Goal: Task Accomplishment & Management: Complete application form

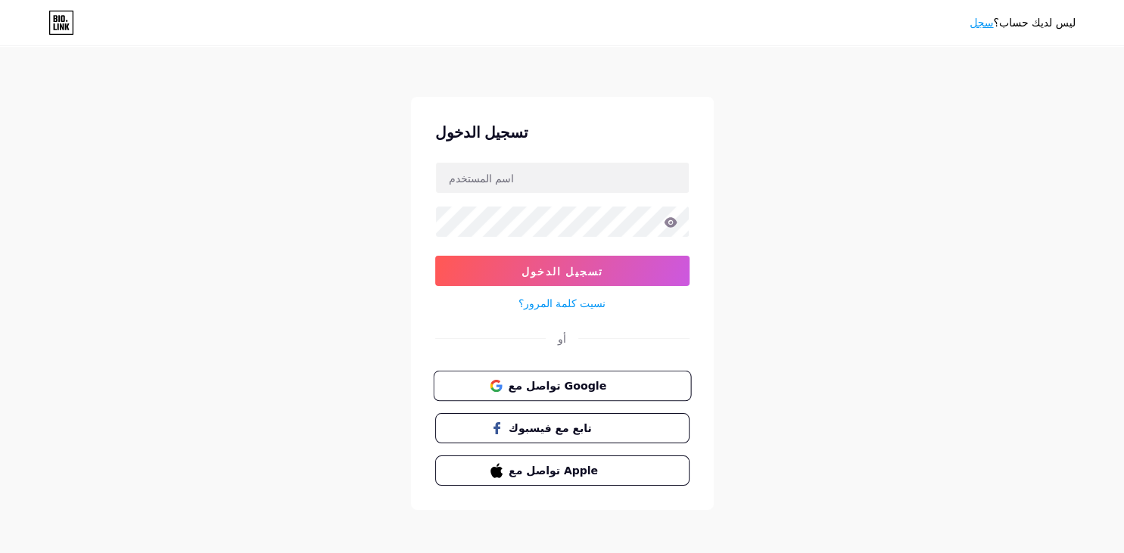
click at [556, 383] on span "تواصل مع Google" at bounding box center [571, 386] width 126 height 16
click at [566, 386] on span "تواصل مع Google" at bounding box center [571, 386] width 126 height 16
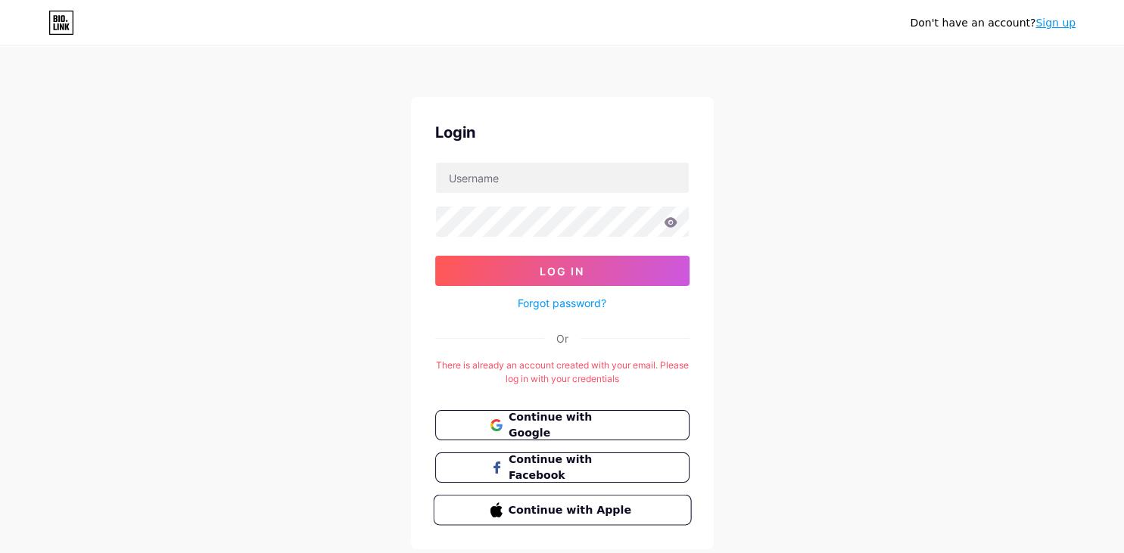
click at [597, 516] on span "Continue with Apple" at bounding box center [571, 510] width 126 height 16
click at [521, 185] on input "text" at bounding box center [562, 178] width 253 height 30
click at [564, 428] on span "Continue with Google" at bounding box center [571, 426] width 126 height 33
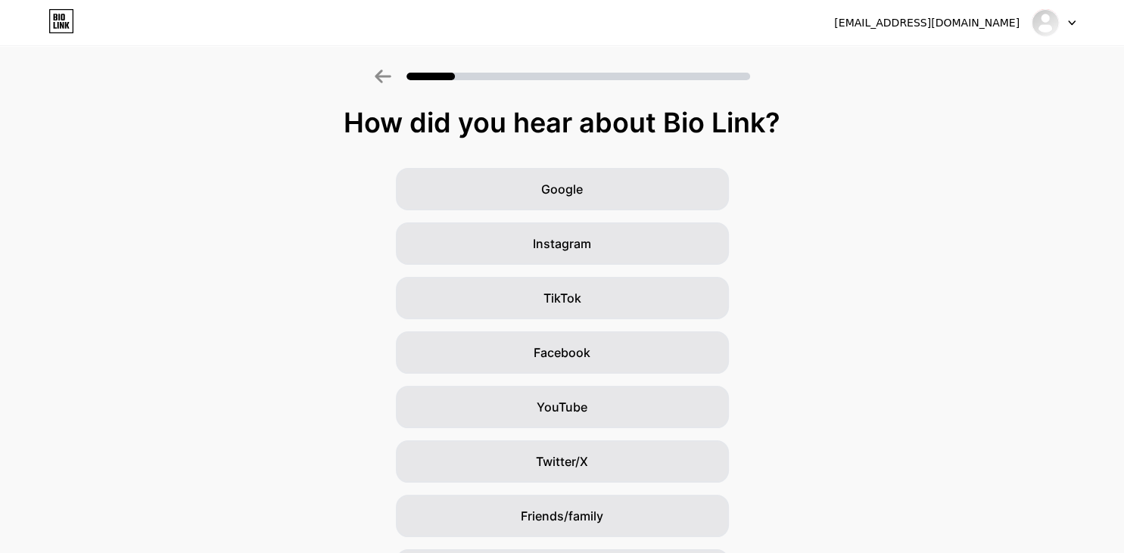
click at [939, 117] on div "How did you hear about Bio Link?" at bounding box center [562, 123] width 1109 height 30
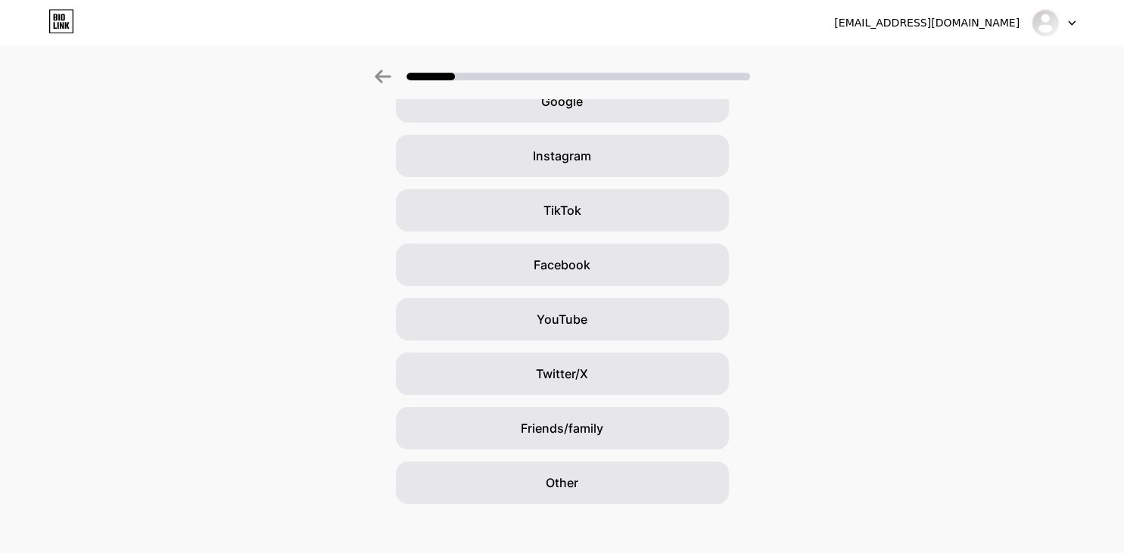
scroll to position [99, 0]
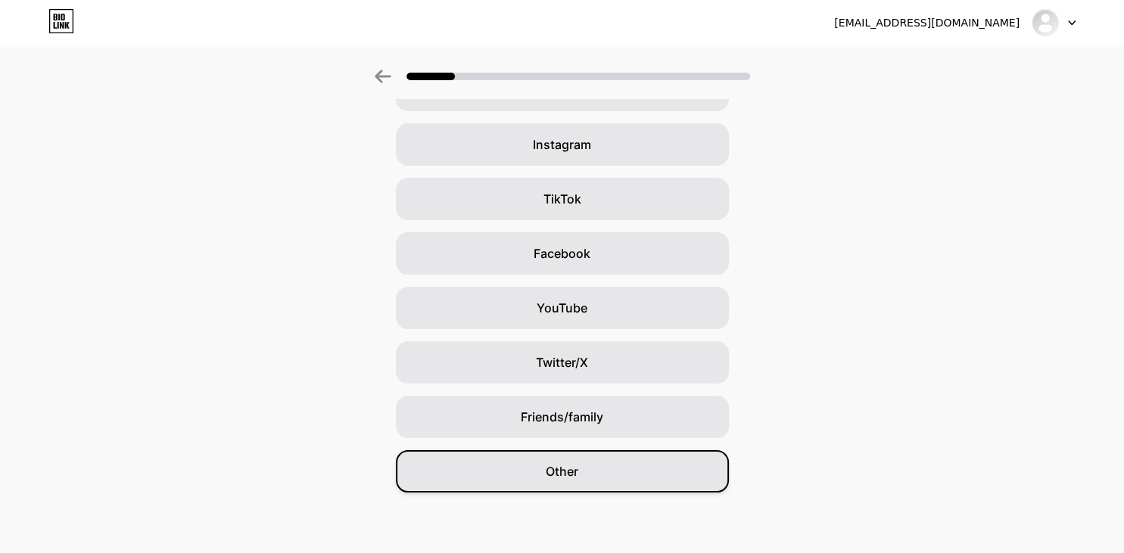
click at [594, 471] on div "Other" at bounding box center [562, 471] width 333 height 42
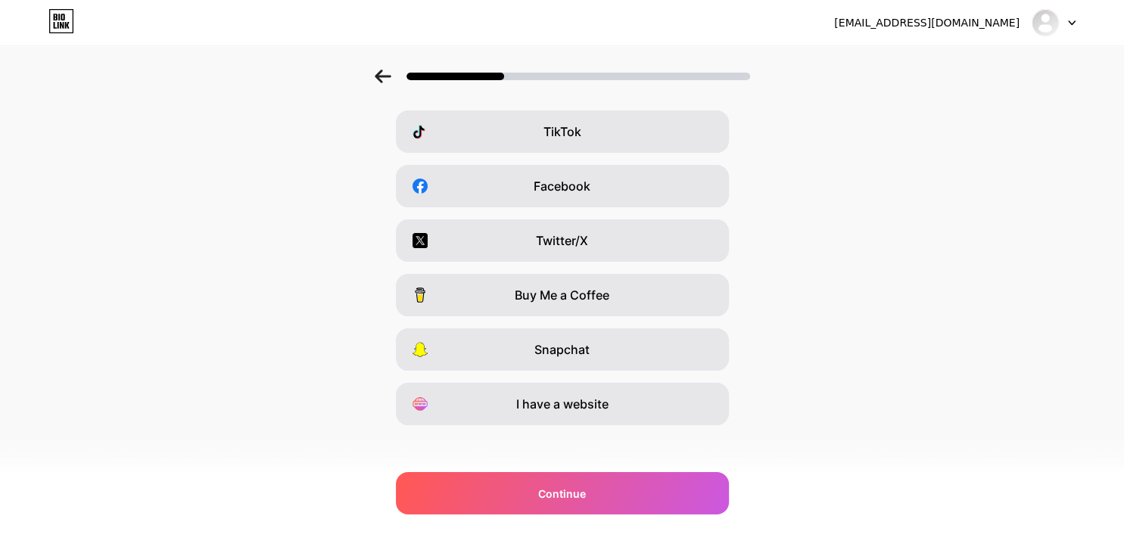
scroll to position [175, 0]
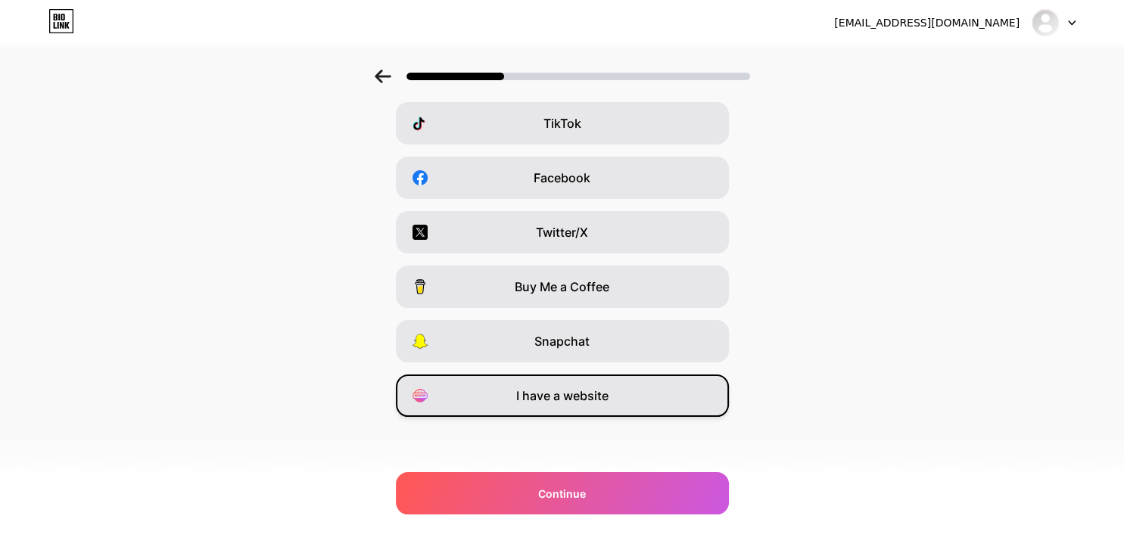
click at [625, 384] on div "I have a website" at bounding box center [562, 396] width 333 height 42
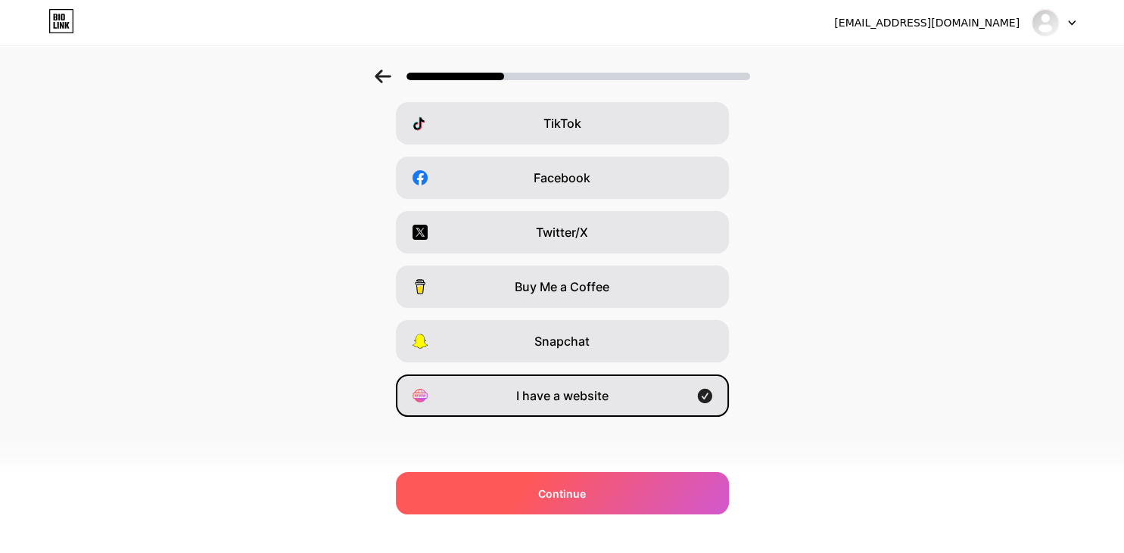
click at [618, 501] on div "Continue" at bounding box center [562, 493] width 333 height 42
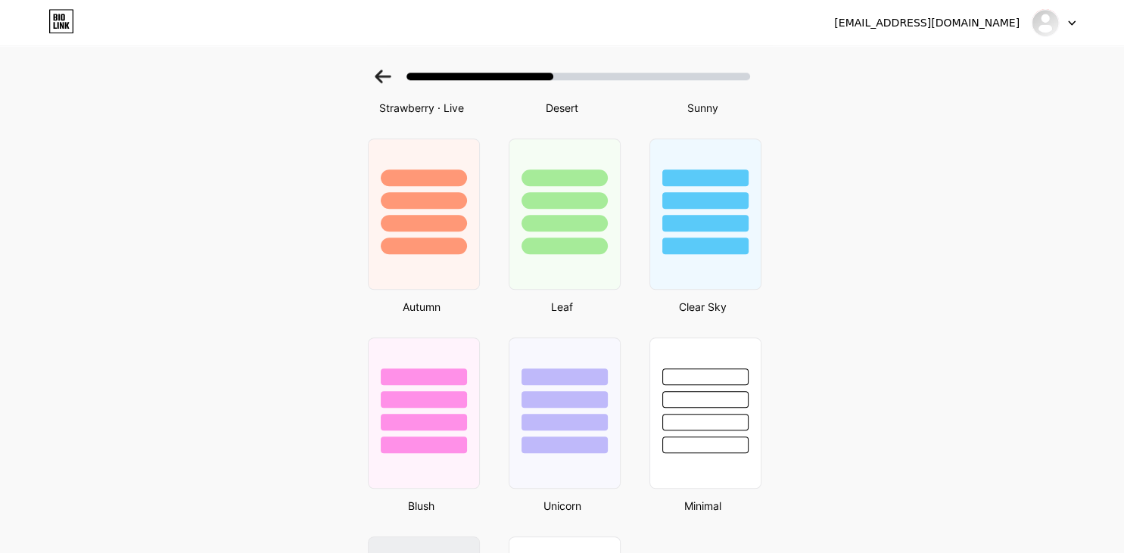
scroll to position [1025, 0]
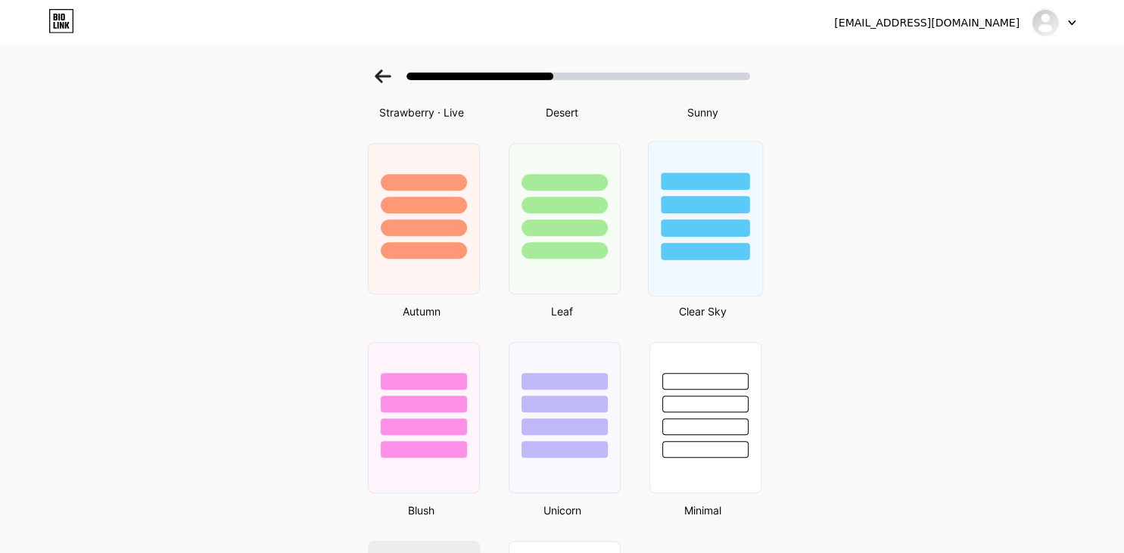
click at [715, 203] on div at bounding box center [705, 204] width 89 height 17
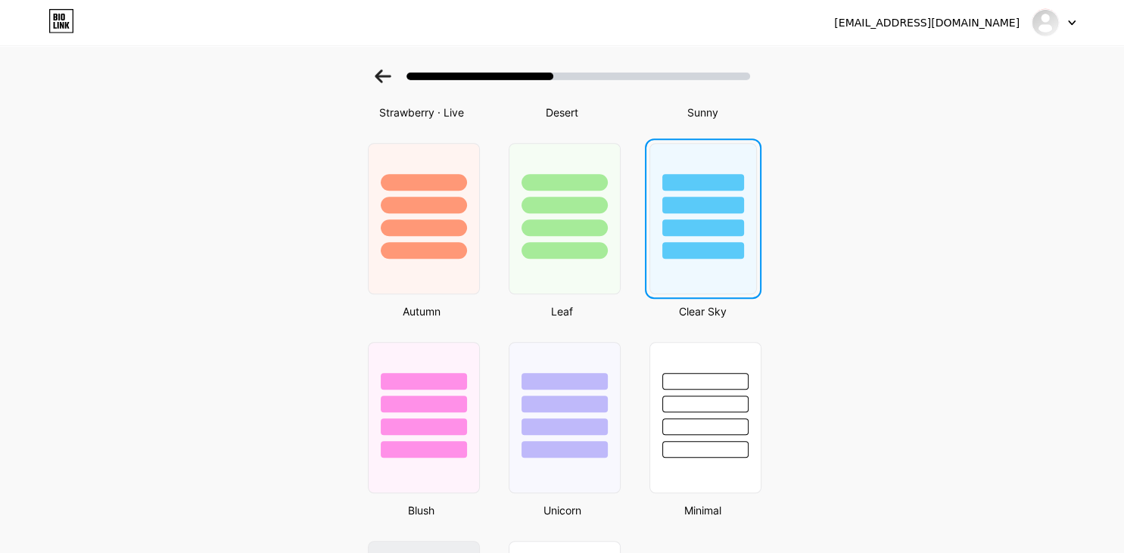
scroll to position [0, 0]
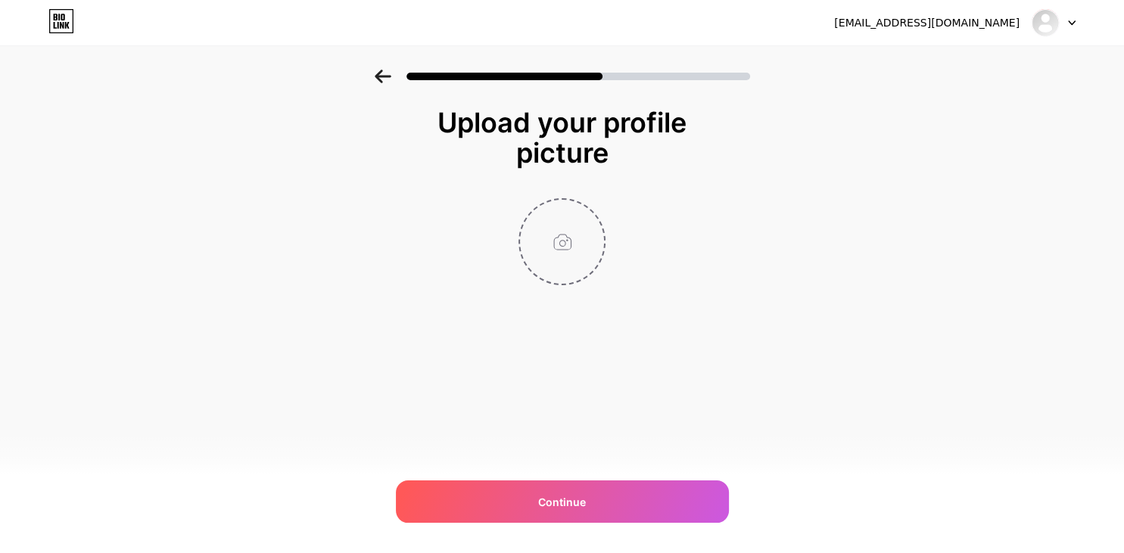
click at [556, 242] on input "file" at bounding box center [562, 242] width 84 height 84
type input "C:\fakepath\lovepik-customer-service-personnel-icon-png-image_400960935_wh1200.…"
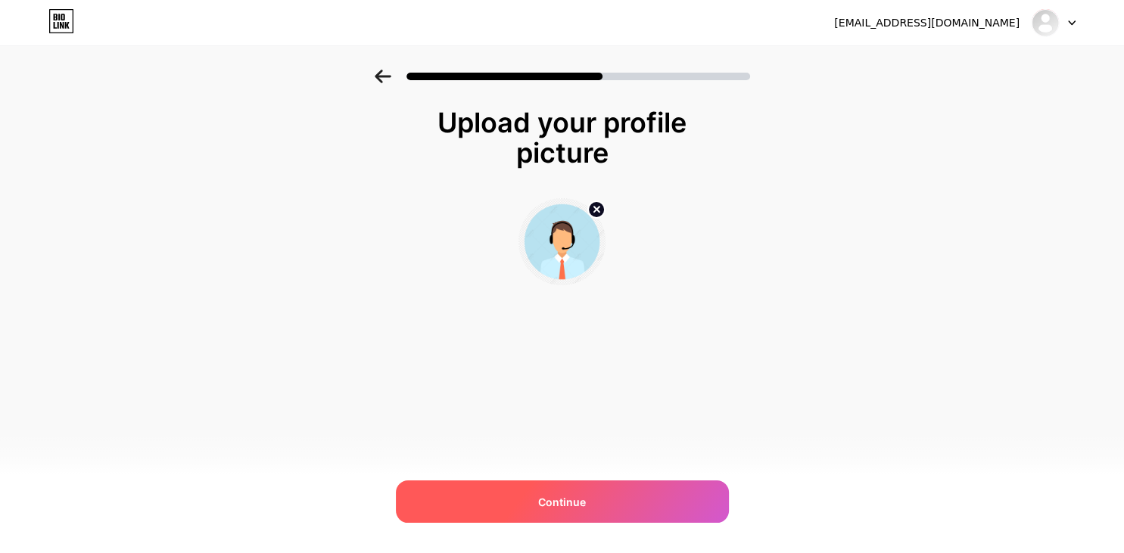
click at [541, 503] on span "Continue" at bounding box center [562, 502] width 48 height 16
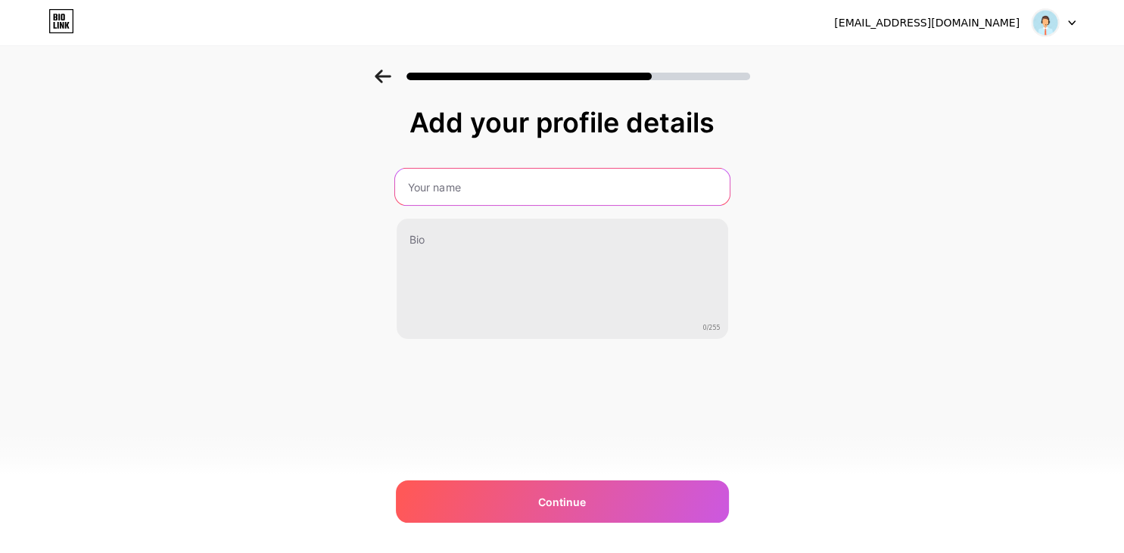
click at [522, 179] on input "text" at bounding box center [561, 187] width 335 height 36
type input "التسجيل"
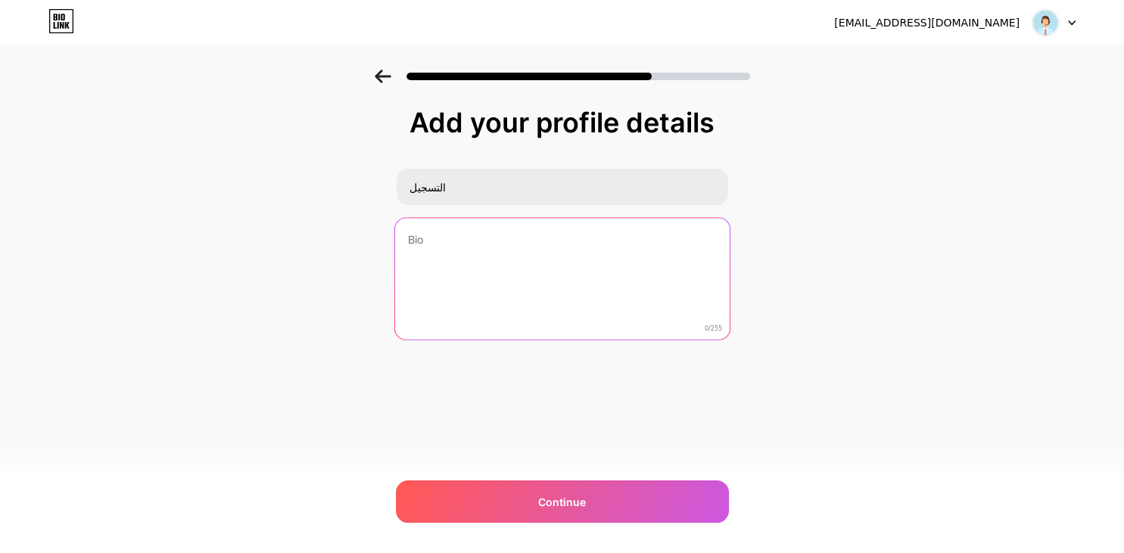
click at [444, 263] on textarea at bounding box center [561, 279] width 335 height 123
type textarea "ل"
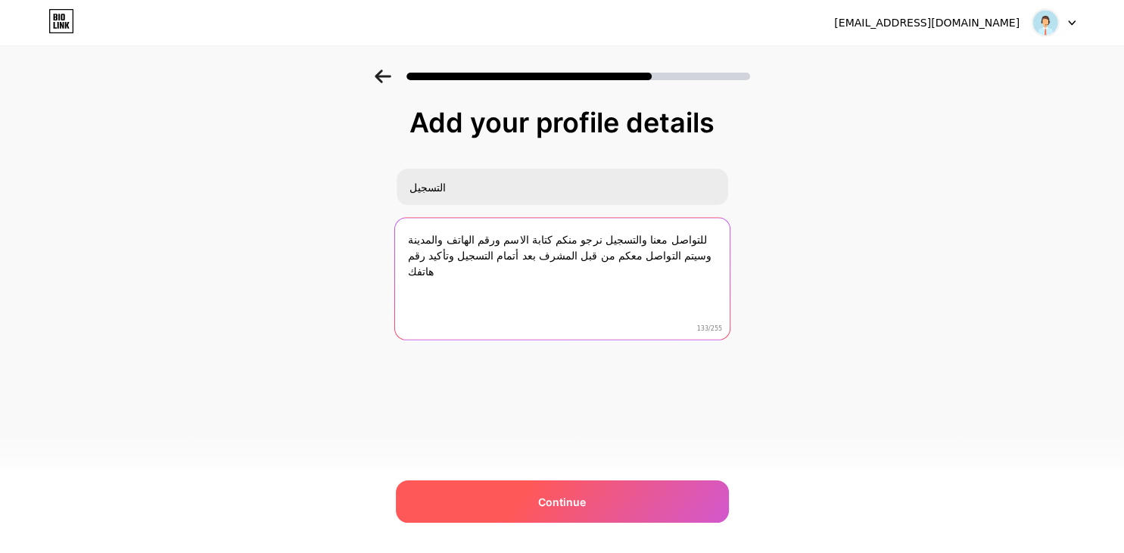
type textarea "للتواصل معنا والتسجيل نرجو منكم كتابة الاسم ورقم الهاتف والمدينة وسيتم التواصل …"
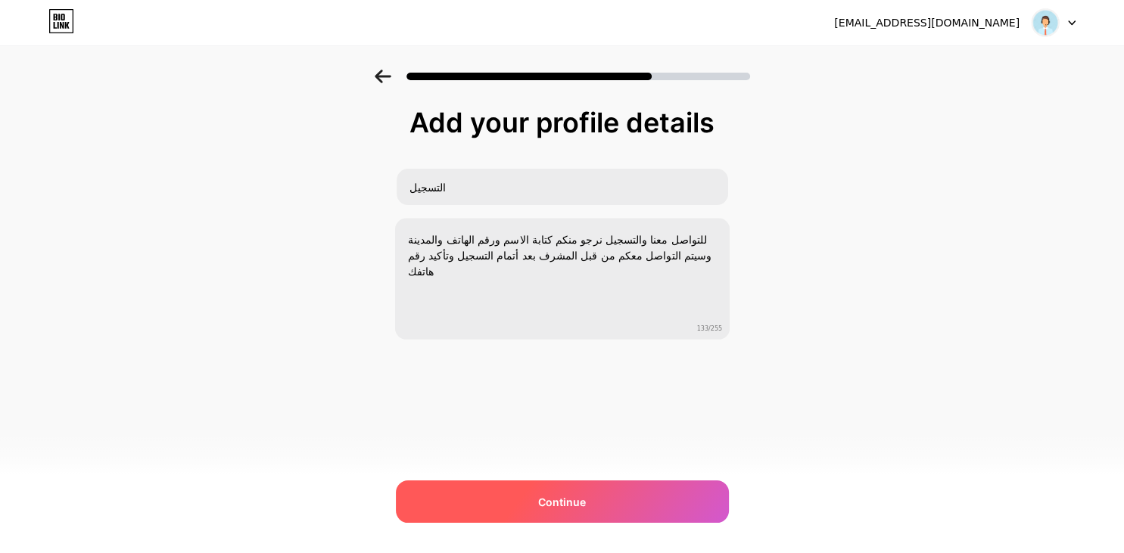
click at [553, 493] on div "Continue" at bounding box center [562, 502] width 333 height 42
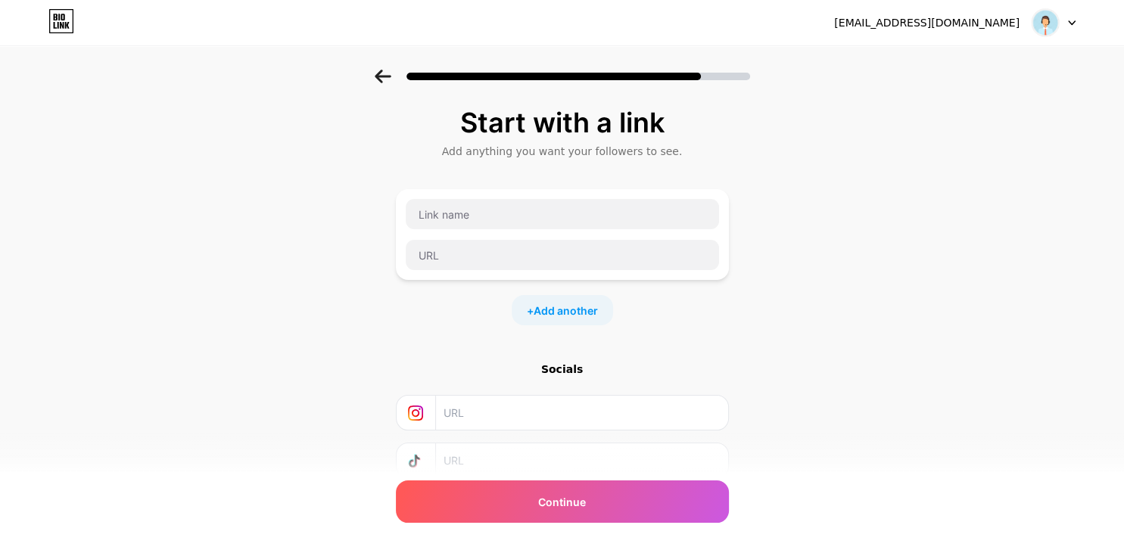
click at [767, 362] on div "Start with a link Add anything you want your followers to see. + Add another So…" at bounding box center [562, 336] width 1124 height 532
click at [436, 257] on input "text" at bounding box center [562, 255] width 313 height 30
paste input "https://smrturl.co/a/scd9ec92113/1867?s1="
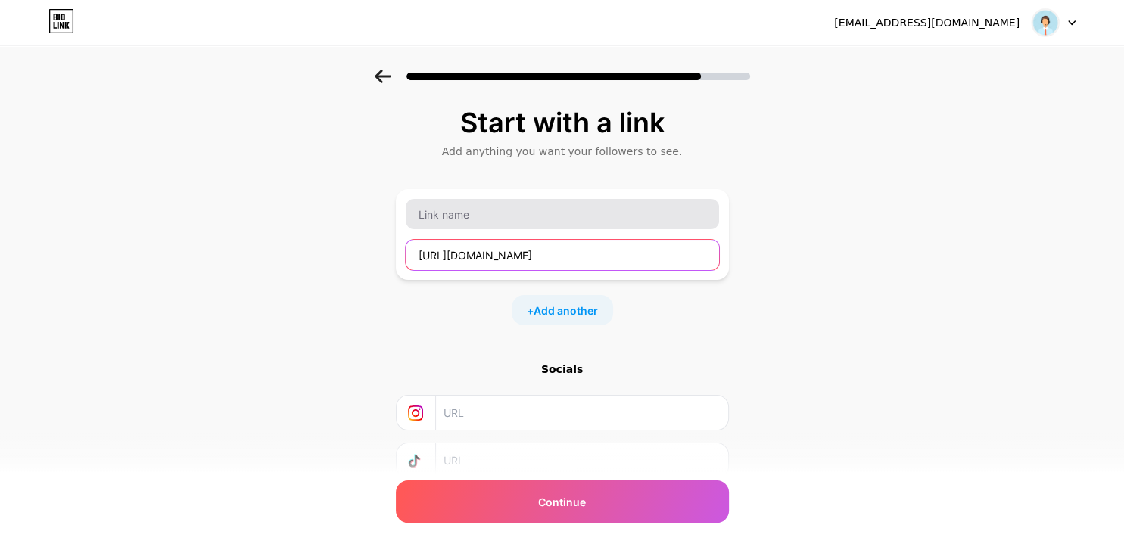
type input "https://smrturl.co/a/scd9ec92113/1867?s1="
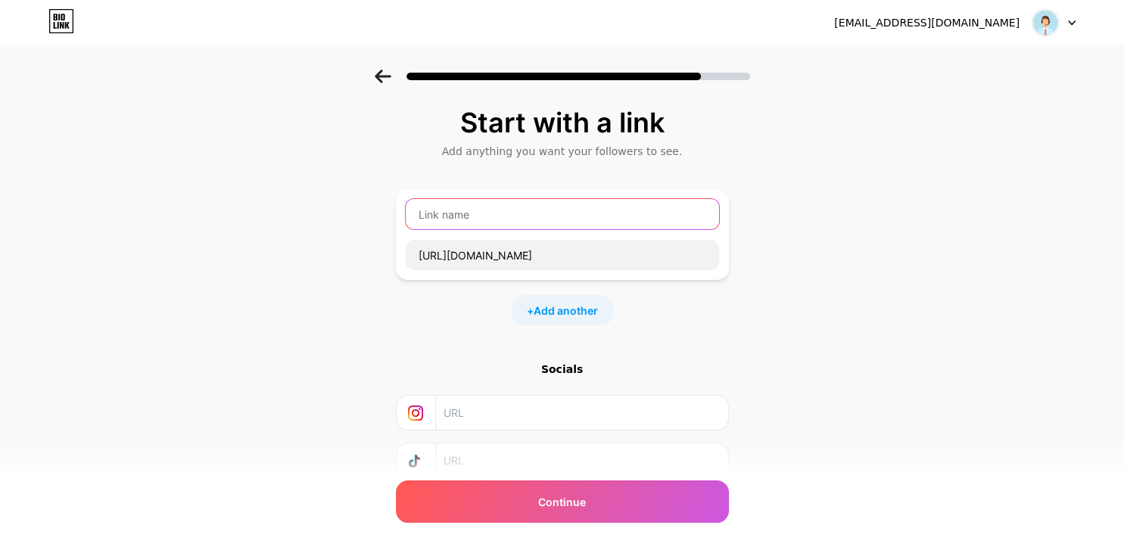
click at [554, 208] on input "text" at bounding box center [562, 214] width 313 height 30
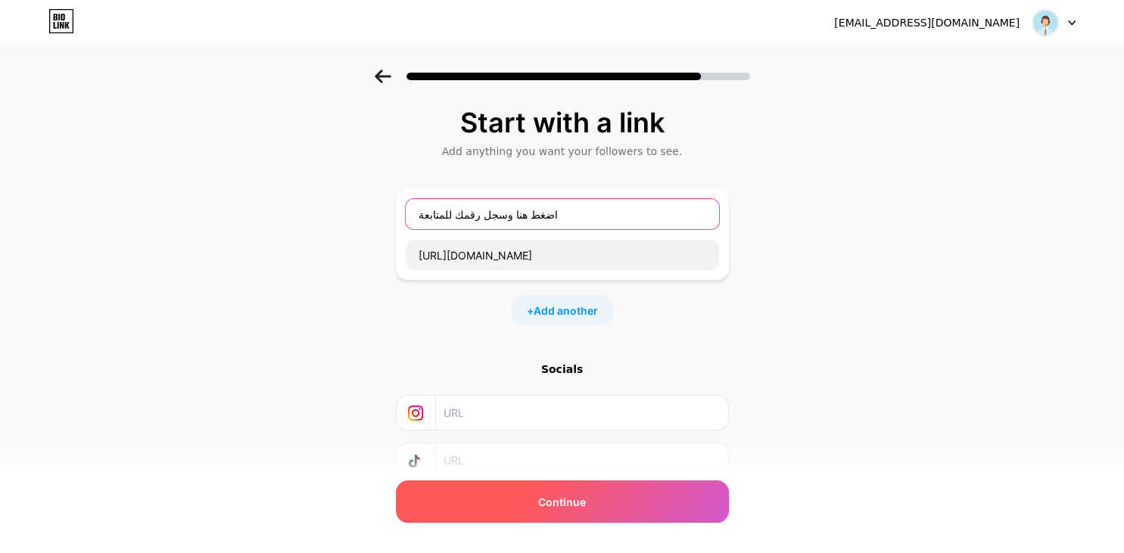
type input "اضغط هنا وسجل رقمك للمتابعة"
click at [571, 508] on span "Continue" at bounding box center [562, 502] width 48 height 16
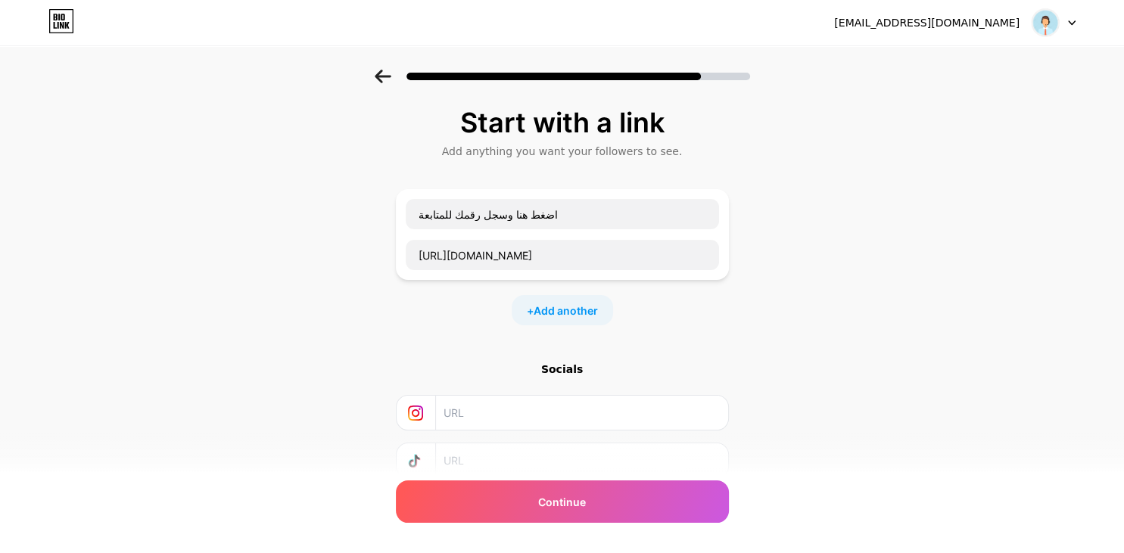
click at [995, 400] on div "Start with a link Add anything you want your followers to see. اضغط هنا وسجل رق…" at bounding box center [562, 336] width 1124 height 532
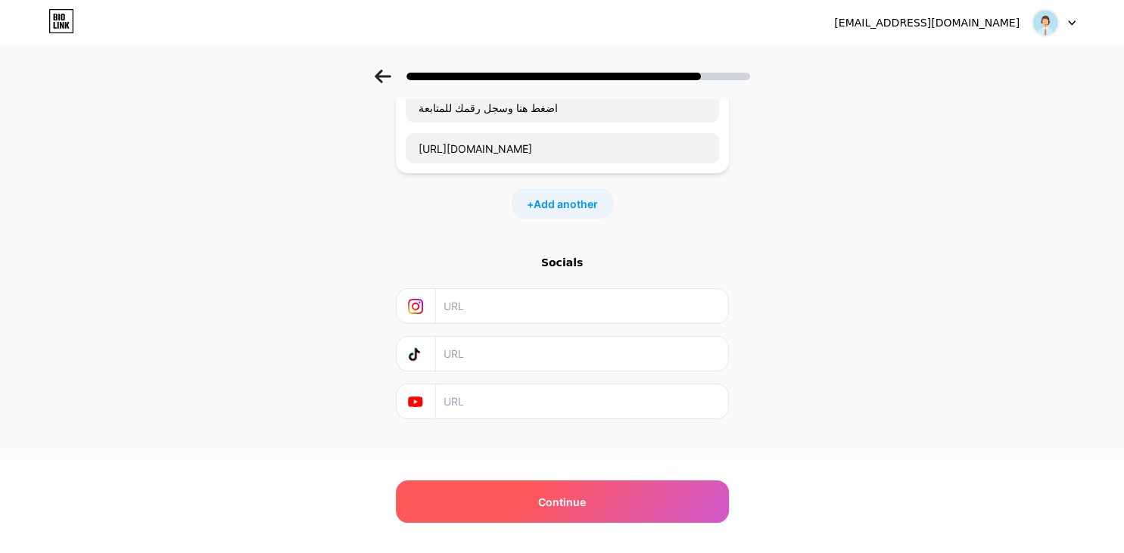
click at [541, 497] on span "Continue" at bounding box center [562, 502] width 48 height 16
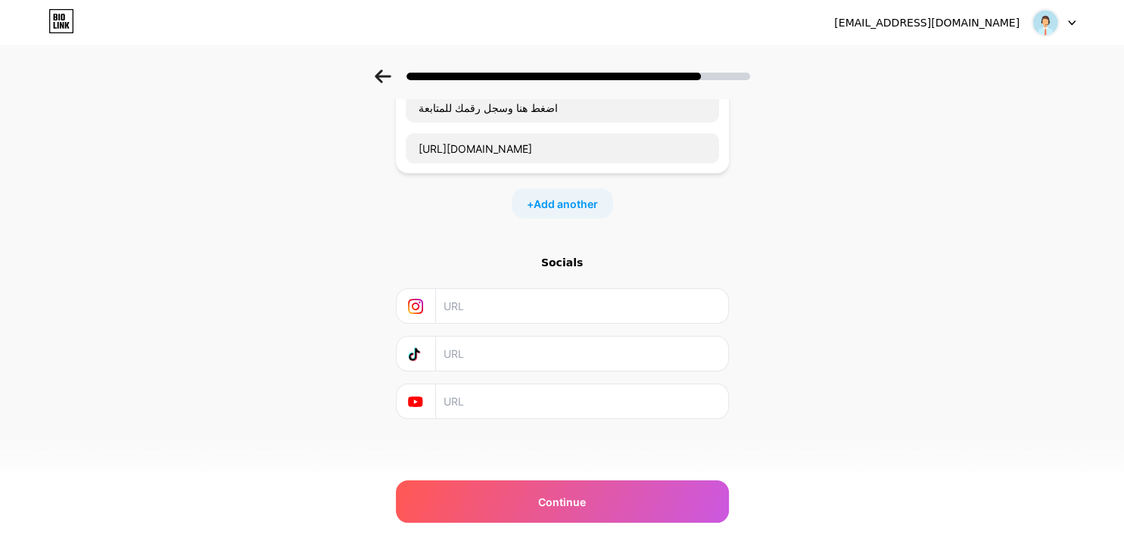
click at [489, 310] on input "text" at bounding box center [581, 306] width 275 height 34
paste input "https://smrturl.co/a/scd9ec92113/1867?s1="
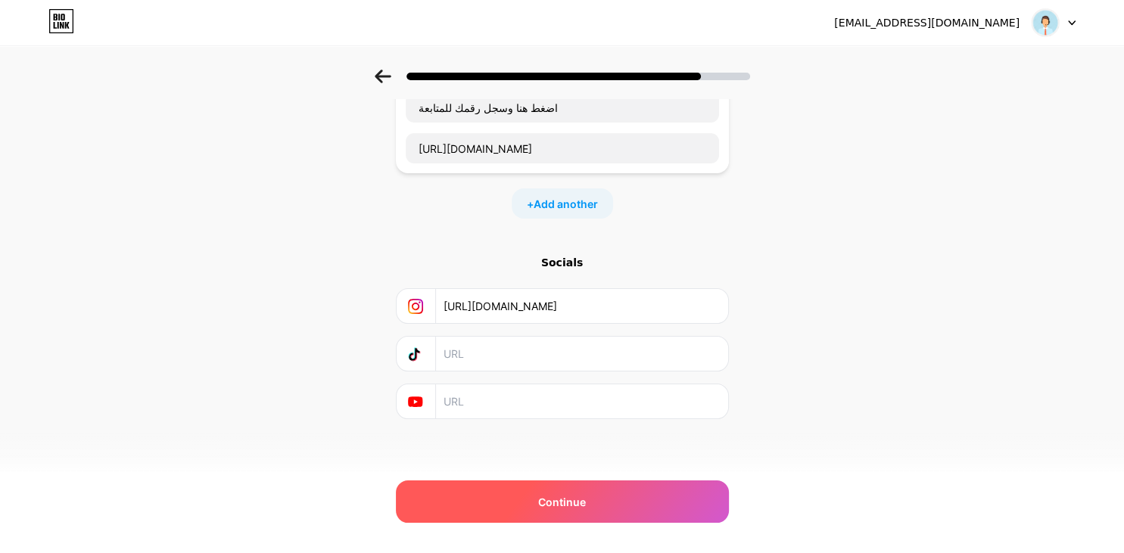
type input "https://smrturl.co/a/scd9ec92113/1867?s1="
click at [550, 500] on span "Continue" at bounding box center [562, 502] width 48 height 16
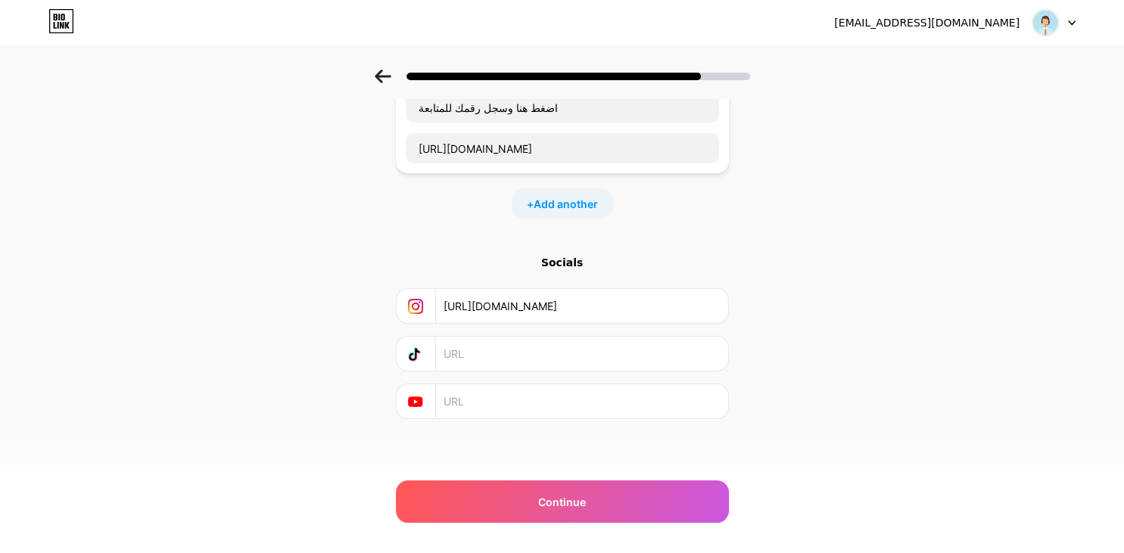
click at [570, 295] on input "https://smrturl.co/a/scd9ec92113/1867?s1=" at bounding box center [581, 306] width 275 height 34
click at [559, 201] on span "Add another" at bounding box center [566, 204] width 64 height 16
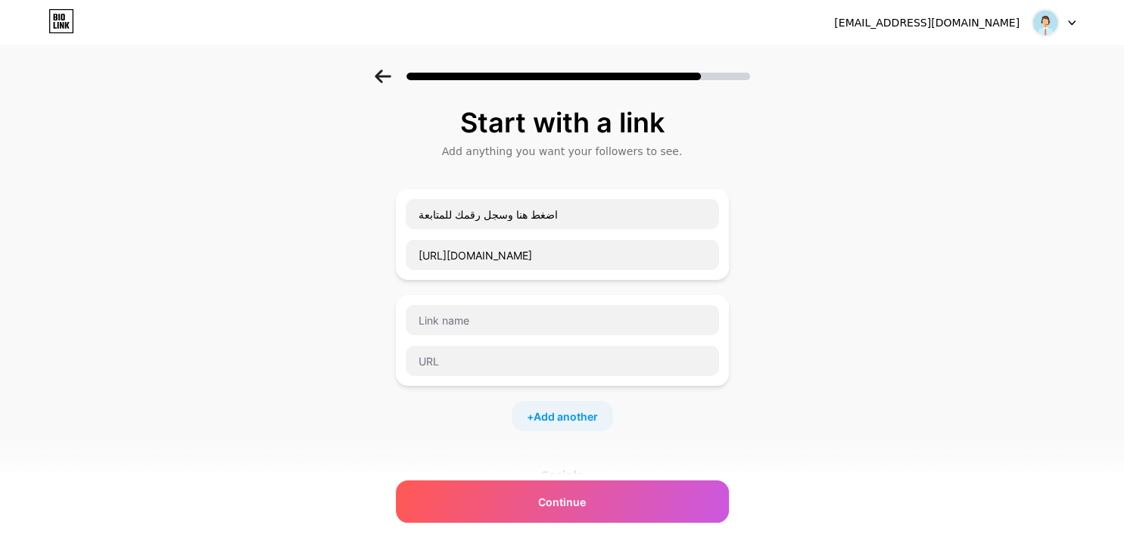
scroll to position [212, 0]
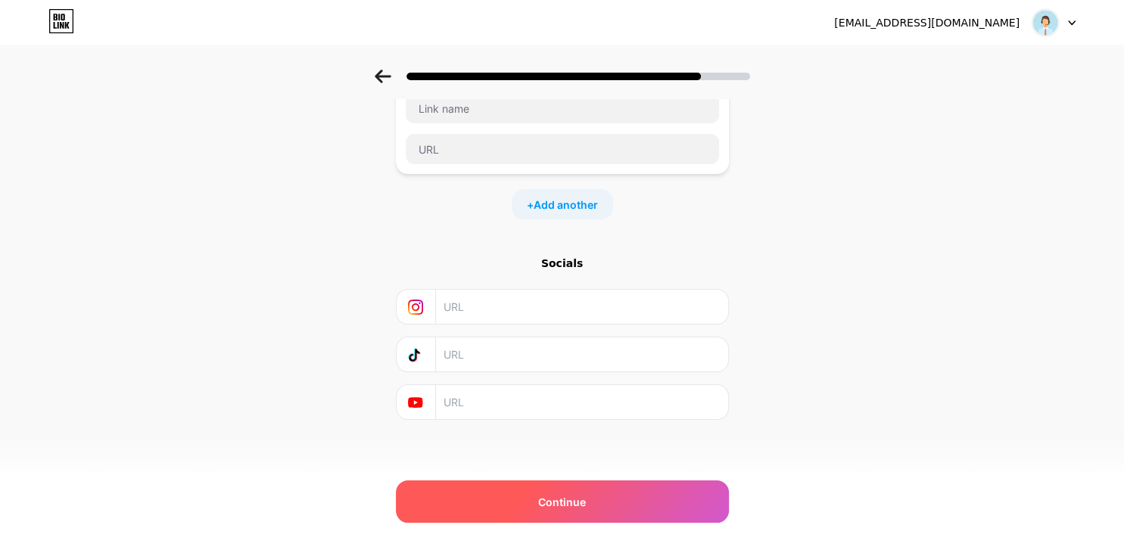
click at [556, 508] on span "Continue" at bounding box center [562, 502] width 48 height 16
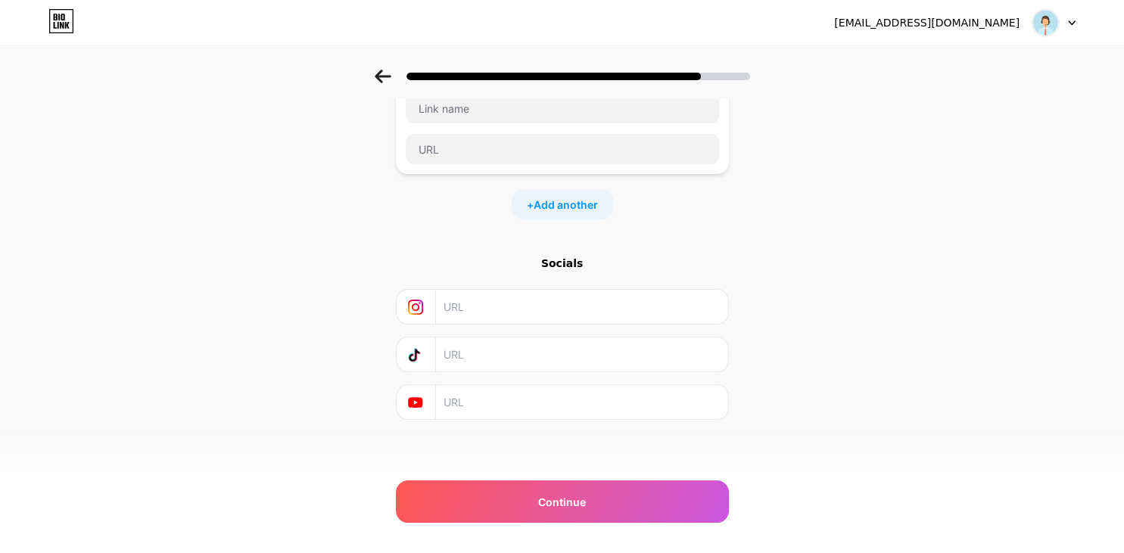
click at [501, 308] on input "text" at bounding box center [581, 307] width 275 height 34
click at [1110, 263] on div "Start with a link Add anything you want your followers to see. اضغط هنا وسجل رق…" at bounding box center [562, 177] width 1124 height 638
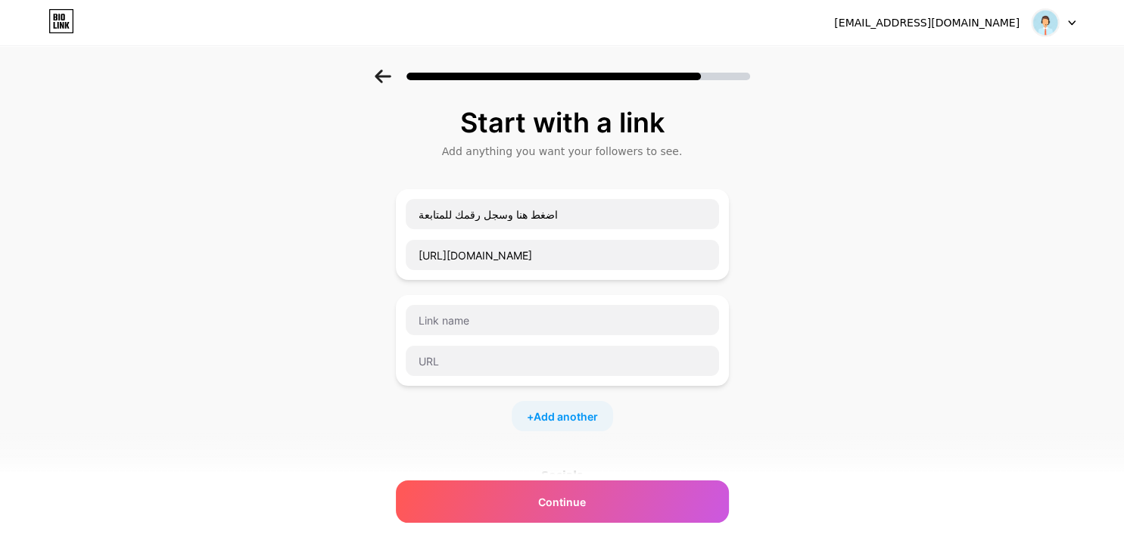
click at [1065, 26] on div at bounding box center [1054, 22] width 44 height 27
click at [973, 207] on div "Start with a link Add anything you want your followers to see. اضغط هنا وسجل رق…" at bounding box center [562, 389] width 1124 height 638
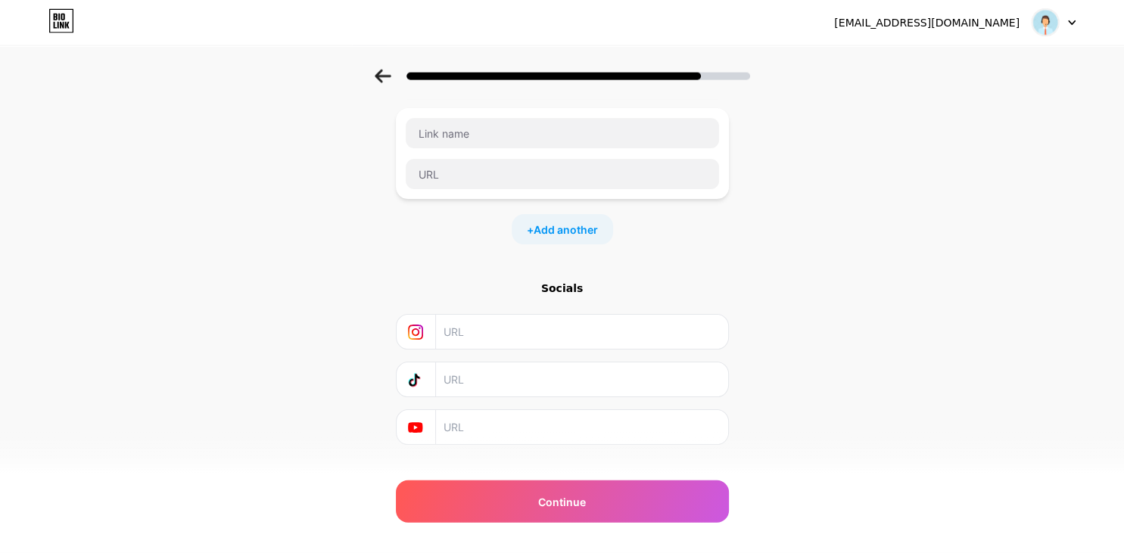
scroll to position [212, 0]
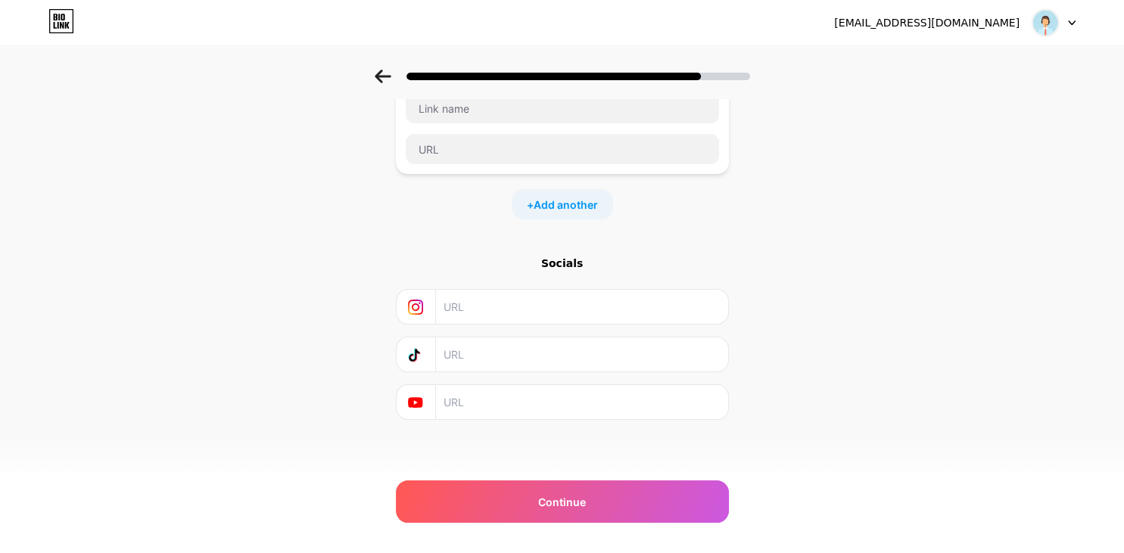
click at [565, 312] on input "text" at bounding box center [581, 307] width 275 height 34
paste input "https://smrturl.co/a/scd9ec92113/1867?s1="
type input "https://smrturl.co/a/scd9ec92113/1867?s1="
click at [517, 363] on input "text" at bounding box center [581, 355] width 275 height 34
paste input "https://smrturl.co/a/scd9ec92113/1867?s1="
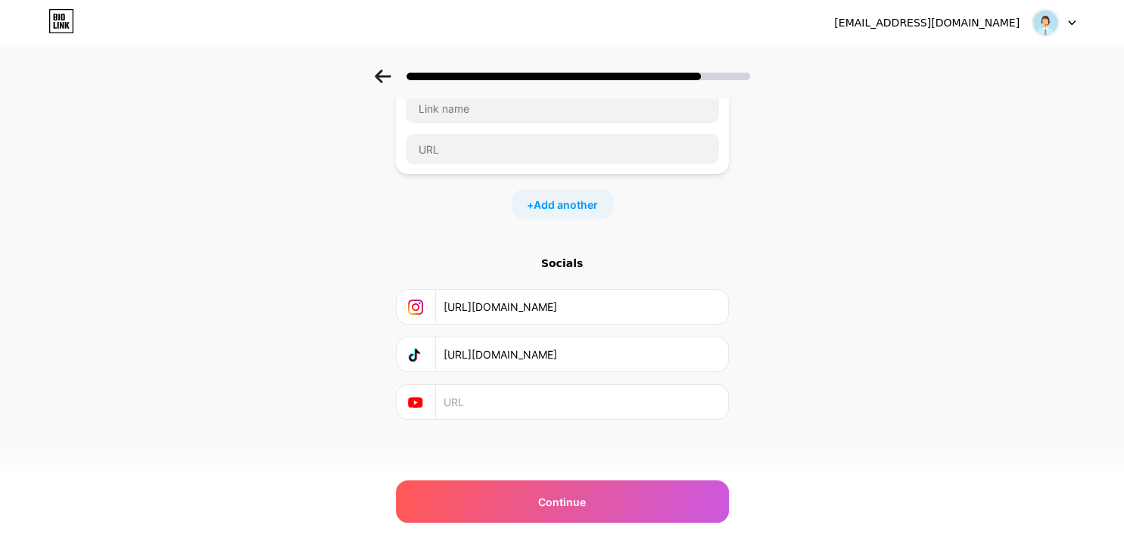
type input "https://smrturl.co/a/scd9ec92113/1867?s1="
click at [495, 419] on div "Start with a link Add anything you want your followers to see. اضغط هنا وسجل رق…" at bounding box center [562, 196] width 333 height 600
click at [494, 408] on input "text" at bounding box center [581, 402] width 275 height 34
paste input "https://smrturl.co/a/scd9ec92113/1867?s1="
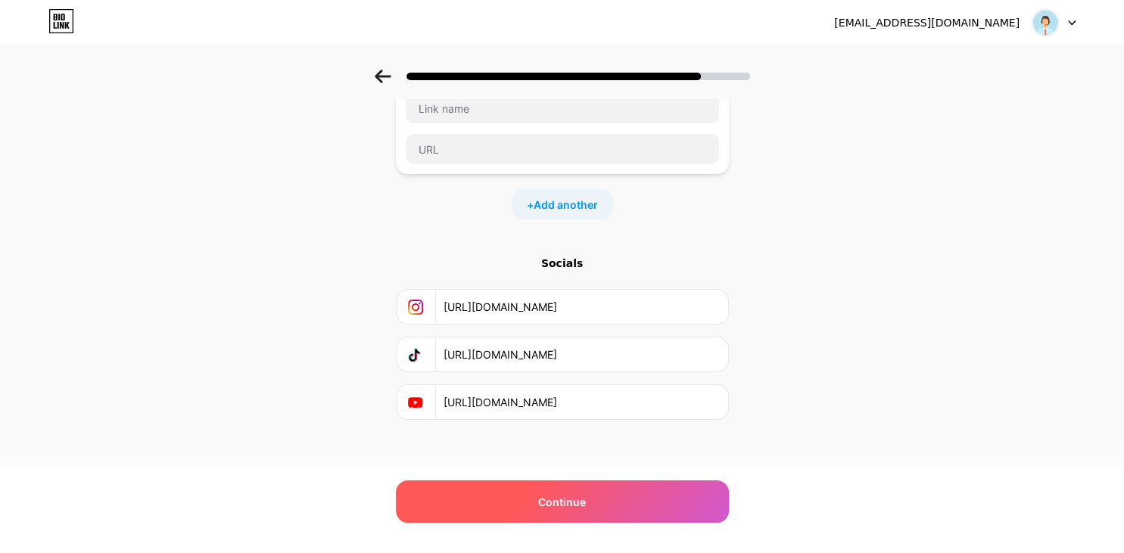
type input "https://smrturl.co/a/scd9ec92113/1867?s1="
click at [538, 500] on div "Continue" at bounding box center [562, 502] width 333 height 42
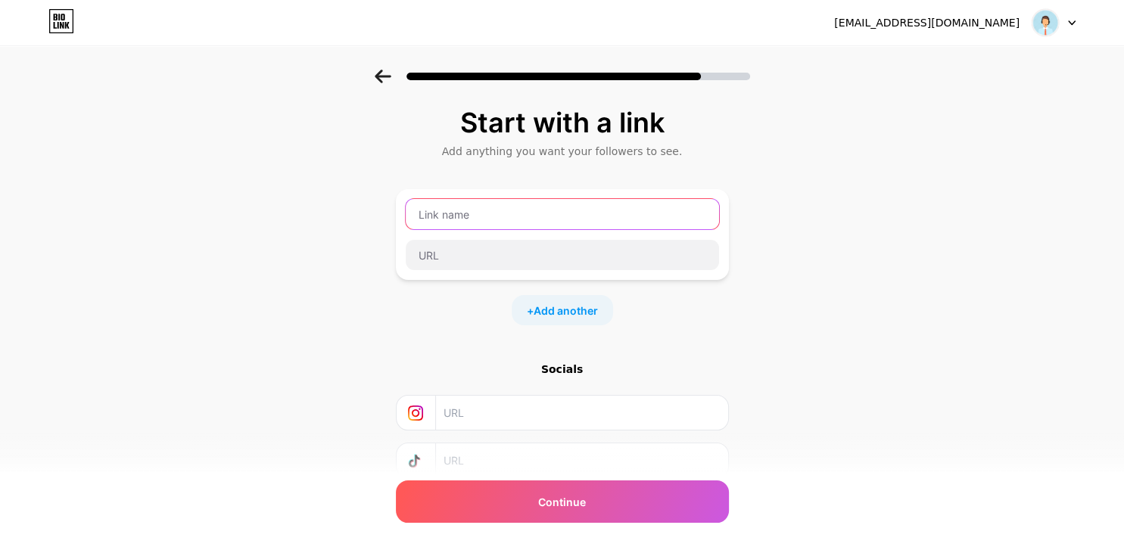
click at [568, 210] on input "text" at bounding box center [562, 214] width 313 height 30
paste input "[URL][DOMAIN_NAME]"
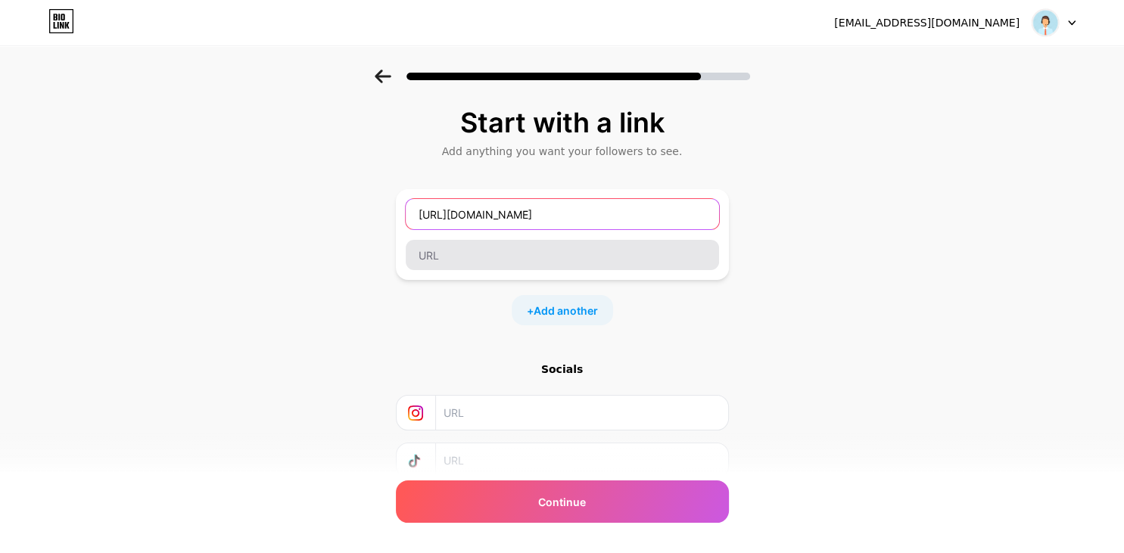
type input "[URL][DOMAIN_NAME]"
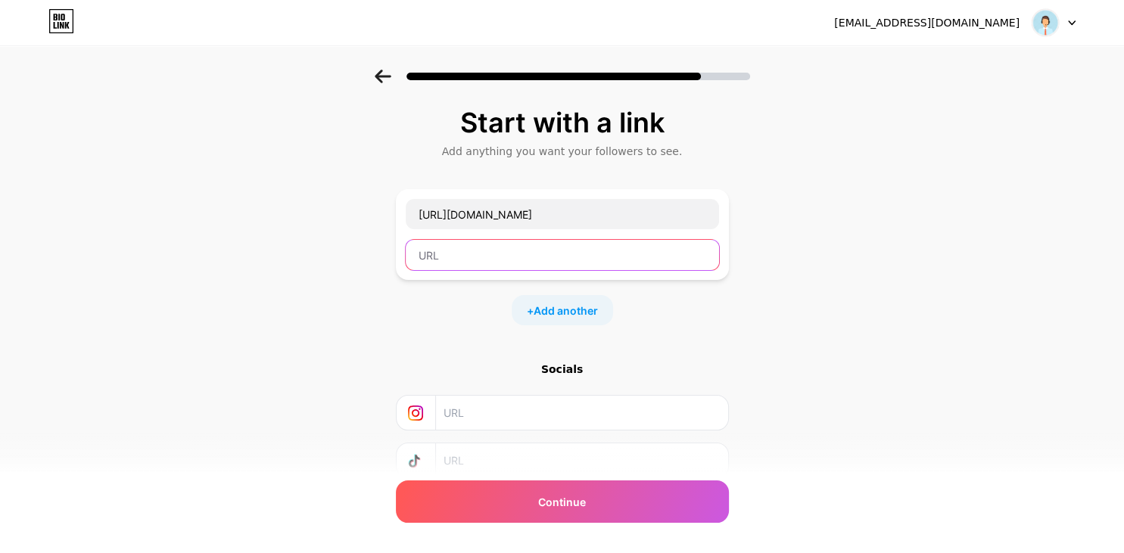
click at [547, 250] on input "text" at bounding box center [562, 255] width 313 height 30
paste input "[URL][DOMAIN_NAME]"
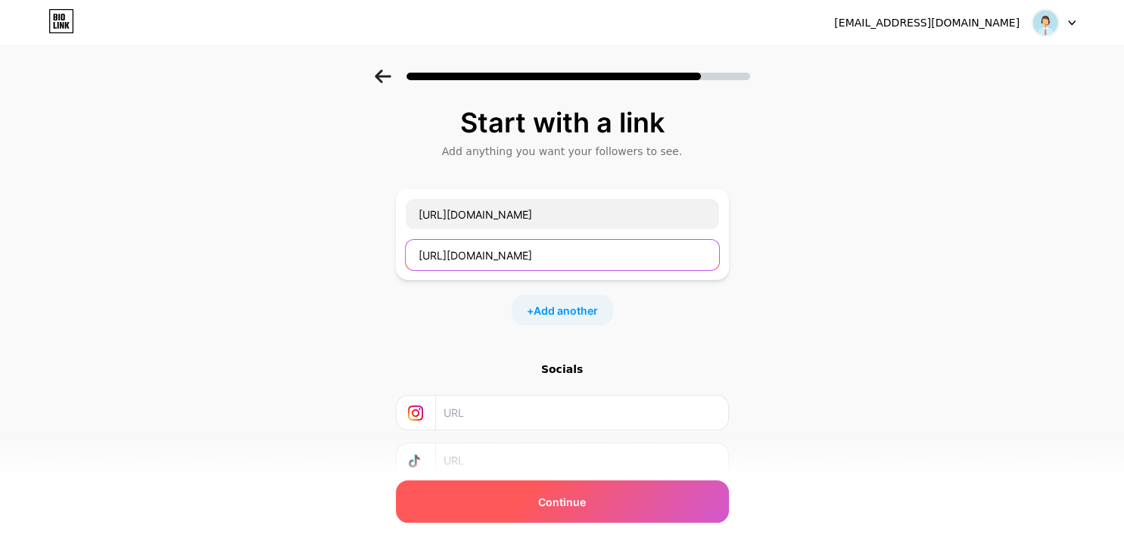
type input "[URL][DOMAIN_NAME]"
click at [576, 494] on span "Continue" at bounding box center [562, 502] width 48 height 16
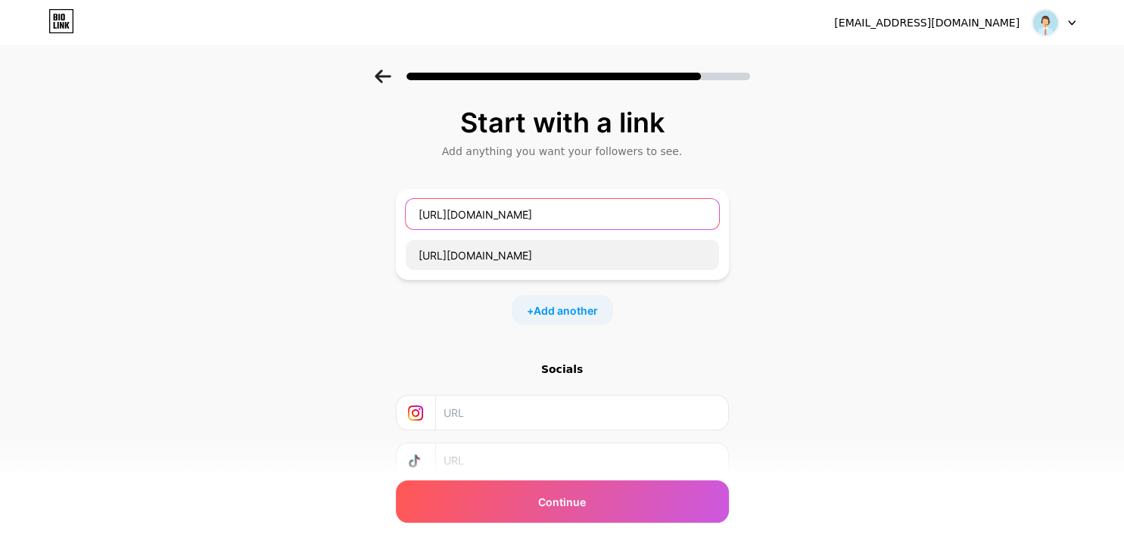
click at [659, 217] on input "[URL][DOMAIN_NAME]" at bounding box center [562, 214] width 313 height 30
click at [659, 217] on input "https://smrturl.co/a/scd9ec92113/1867?s1=" at bounding box center [562, 214] width 313 height 30
type input "قوقل"
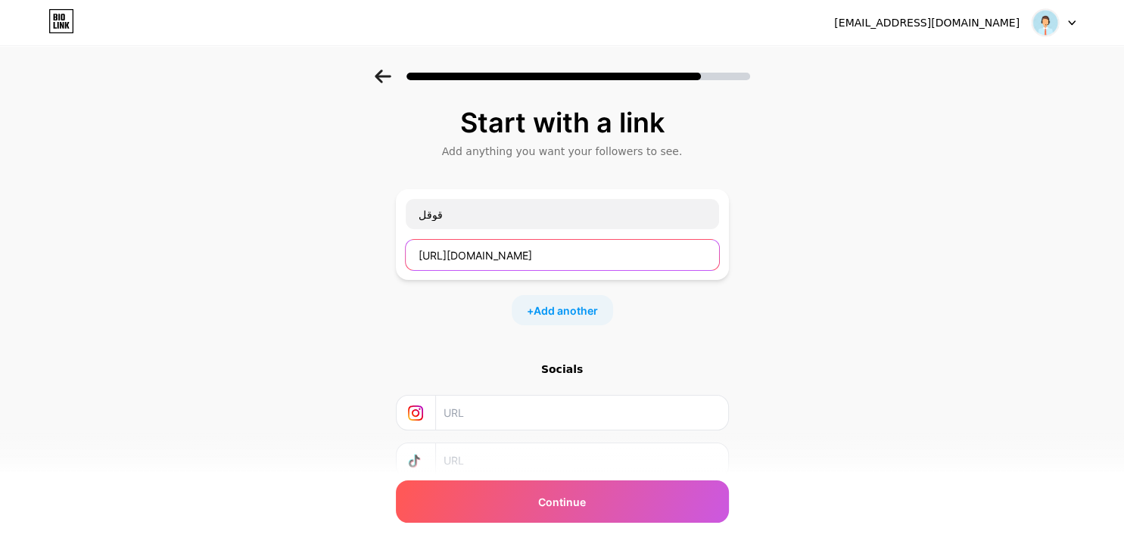
click at [644, 254] on input "https://smrturl.co/a/scd9ec92113/1867?s1=" at bounding box center [562, 255] width 313 height 30
paste input "www.google.com/"
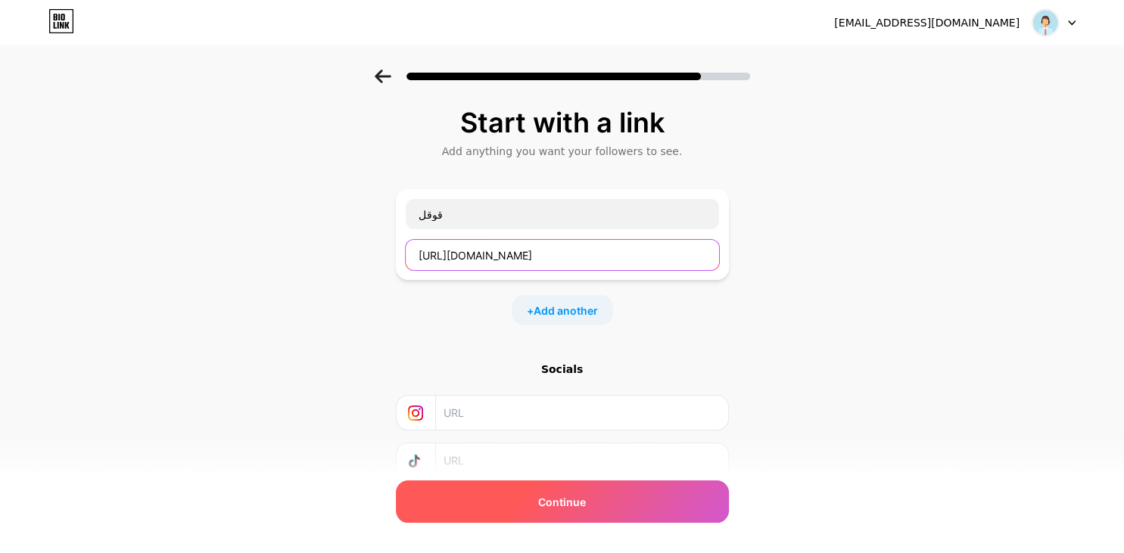
type input "https://www.google.com/"
click at [559, 500] on span "Continue" at bounding box center [562, 502] width 48 height 16
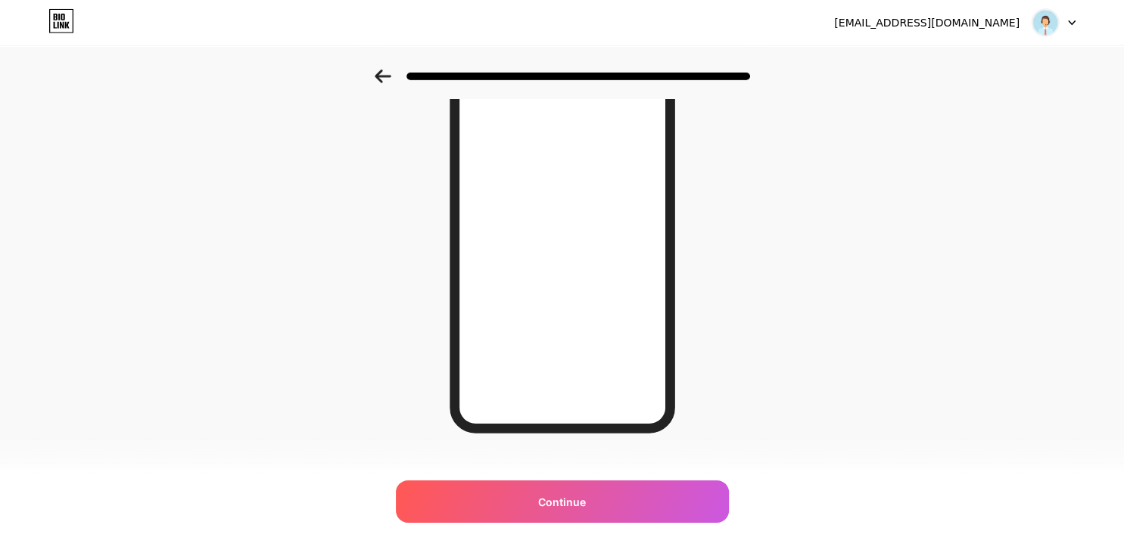
scroll to position [207, 0]
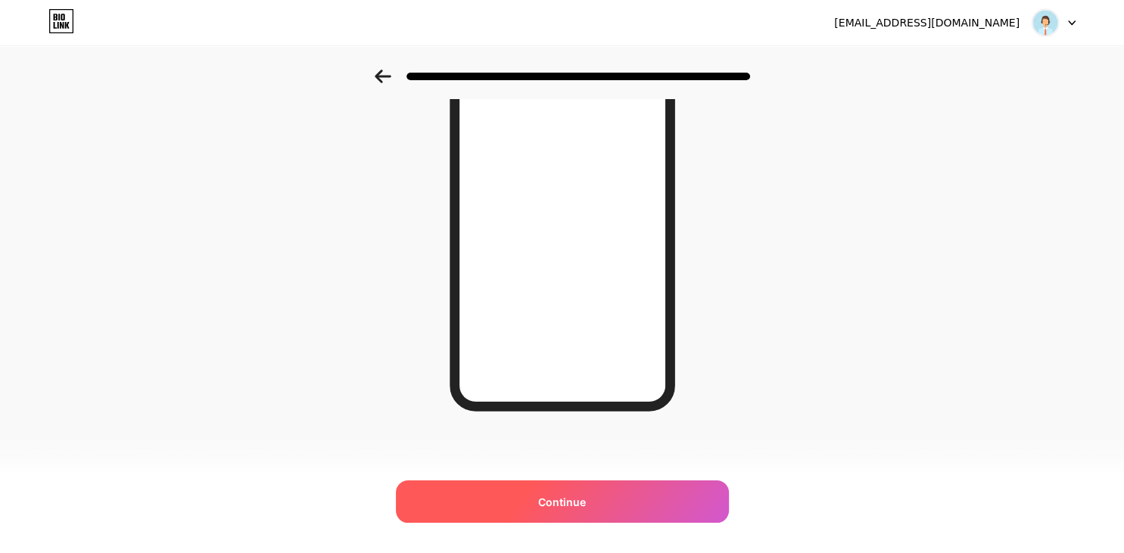
click at [588, 511] on div "Continue" at bounding box center [562, 502] width 333 height 42
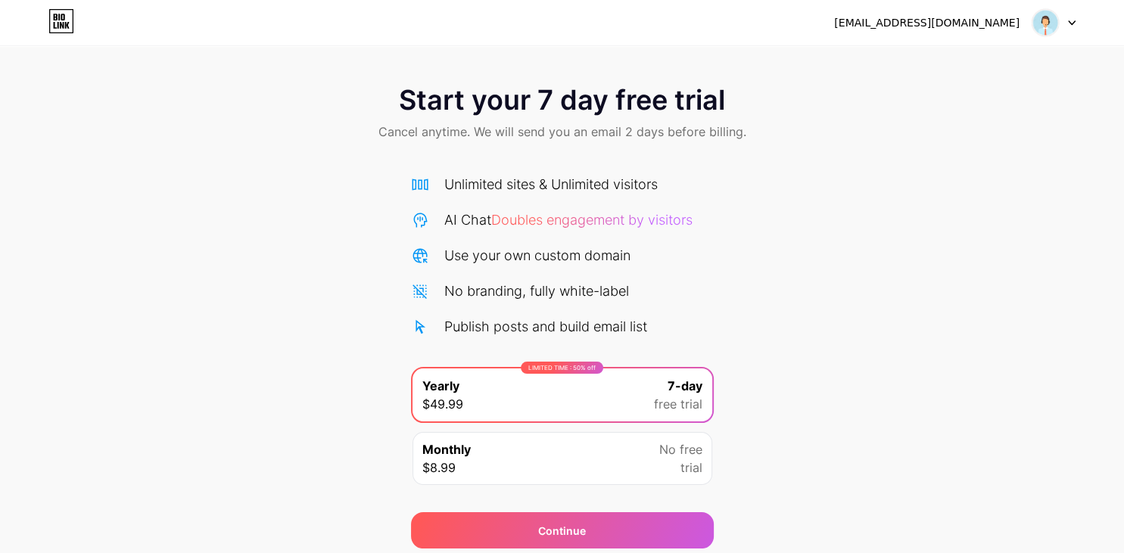
click at [1024, 310] on div "Start your 7 day free trial Cancel anytime. We will send you an email 2 days be…" at bounding box center [562, 309] width 1124 height 479
click at [611, 447] on div "Monthly $8.99 No free trial" at bounding box center [563, 458] width 300 height 53
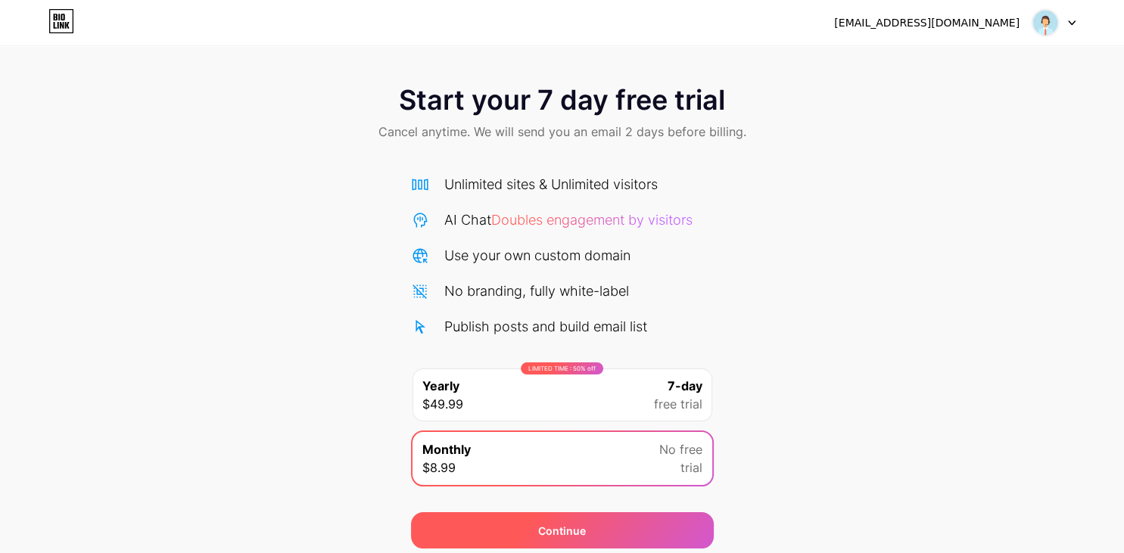
click at [618, 527] on div "Continue" at bounding box center [562, 531] width 303 height 36
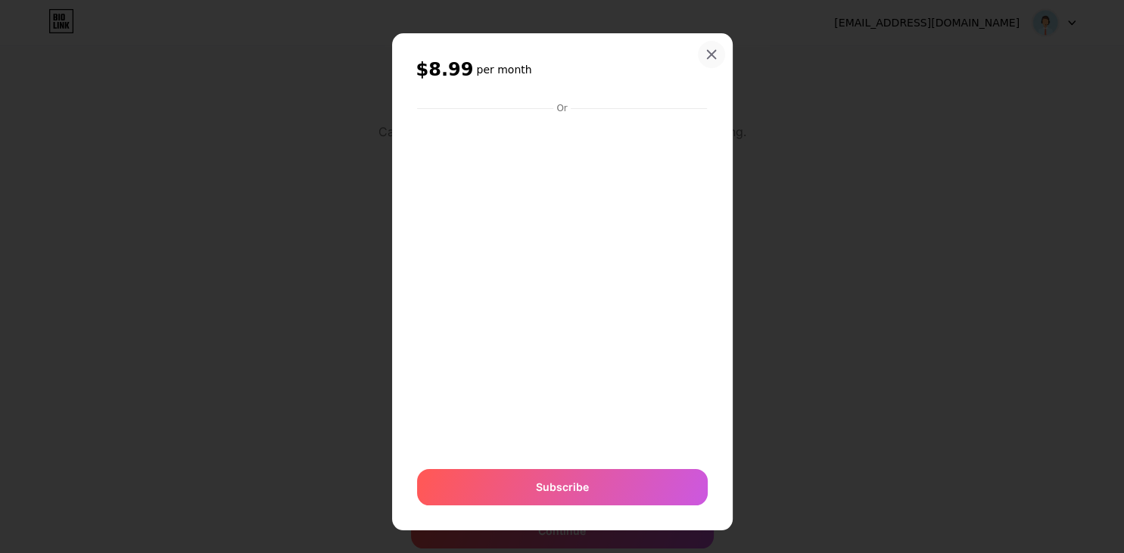
click at [706, 59] on icon at bounding box center [712, 54] width 12 height 12
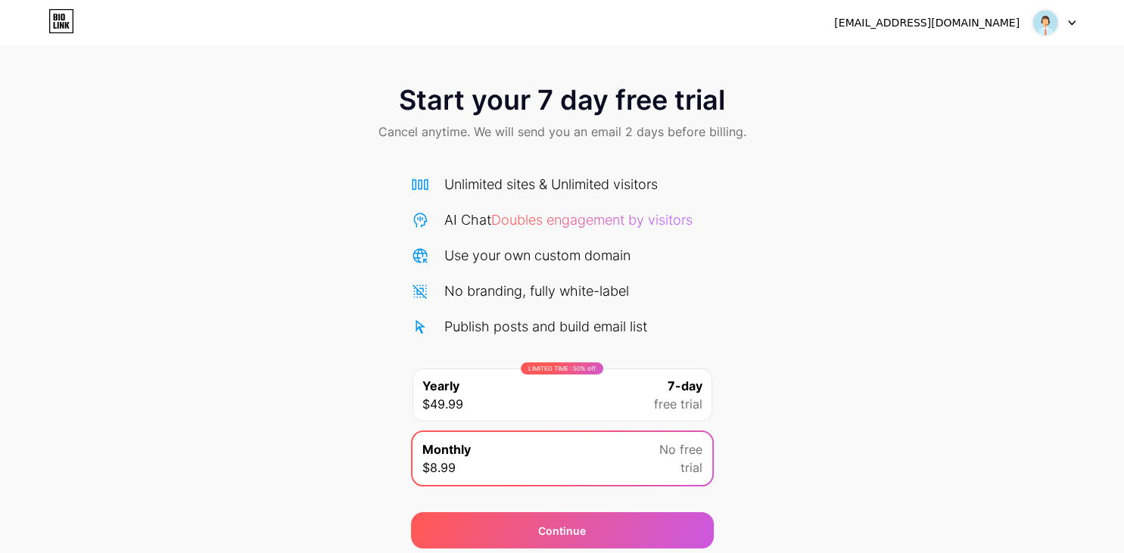
click at [1052, 33] on img at bounding box center [1045, 22] width 29 height 29
click at [955, 61] on li "Logout" at bounding box center [981, 62] width 188 height 41
